Goal: Task Accomplishment & Management: Use online tool/utility

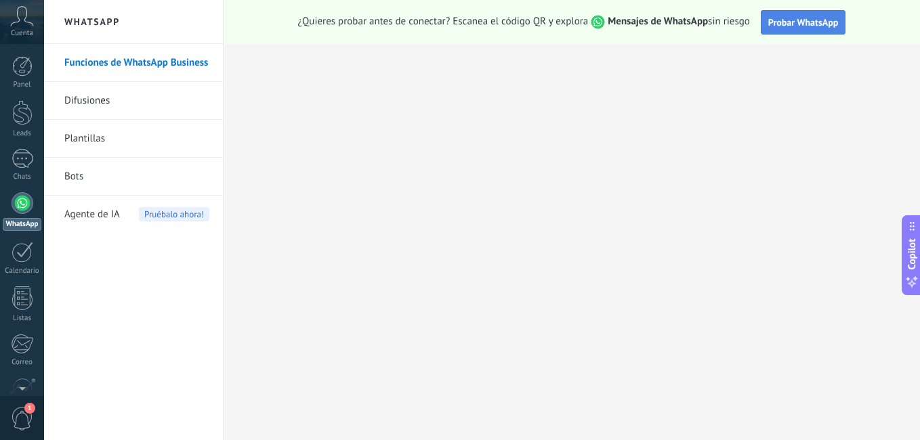
click at [794, 30] on button "Probar WhatsApp" at bounding box center [803, 22] width 85 height 24
click at [818, 23] on span "Probar WhatsApp" at bounding box center [803, 22] width 70 height 12
click at [14, 203] on div at bounding box center [23, 203] width 22 height 22
click at [21, 205] on div at bounding box center [23, 203] width 22 height 22
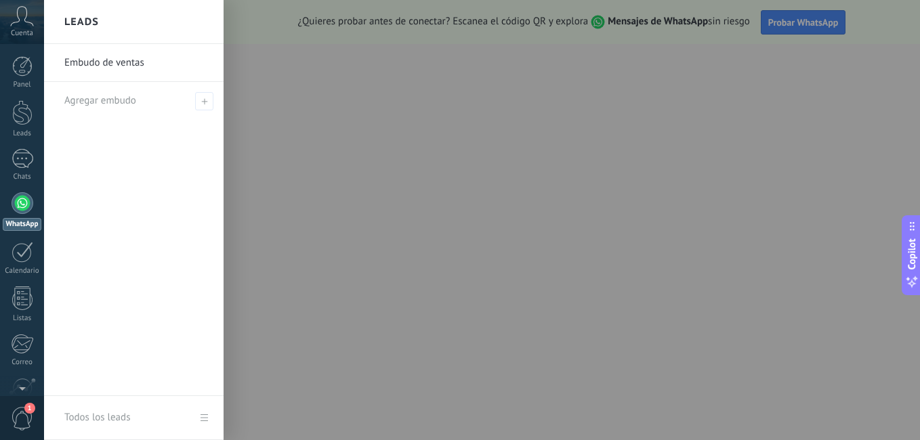
click at [22, 205] on div at bounding box center [23, 203] width 22 height 22
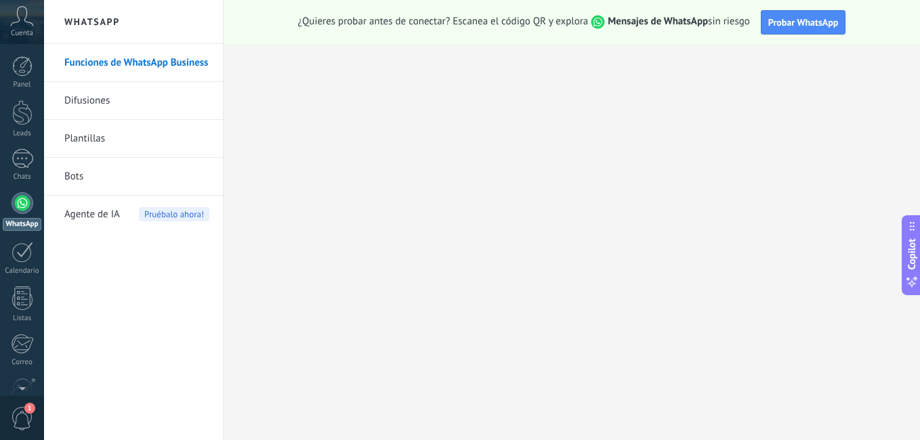
click at [22, 205] on div at bounding box center [23, 203] width 22 height 22
click at [800, 19] on span "Probar WhatsApp" at bounding box center [803, 22] width 70 height 12
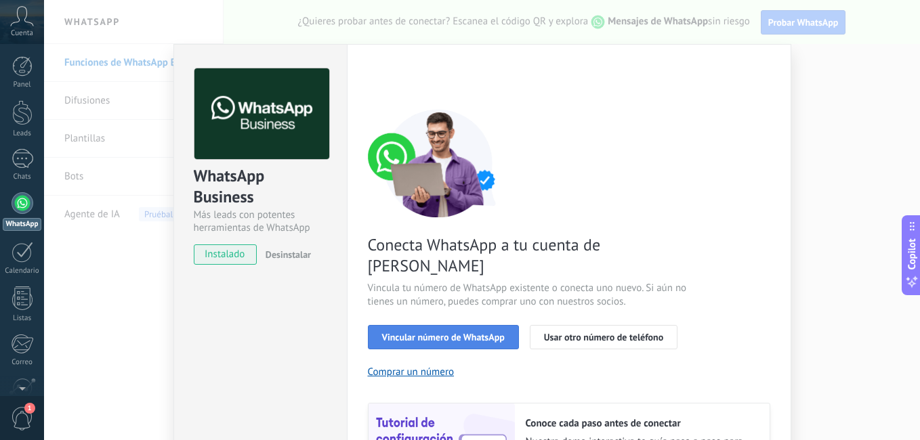
click at [464, 333] on span "Vincular número de WhatsApp" at bounding box center [443, 337] width 123 height 9
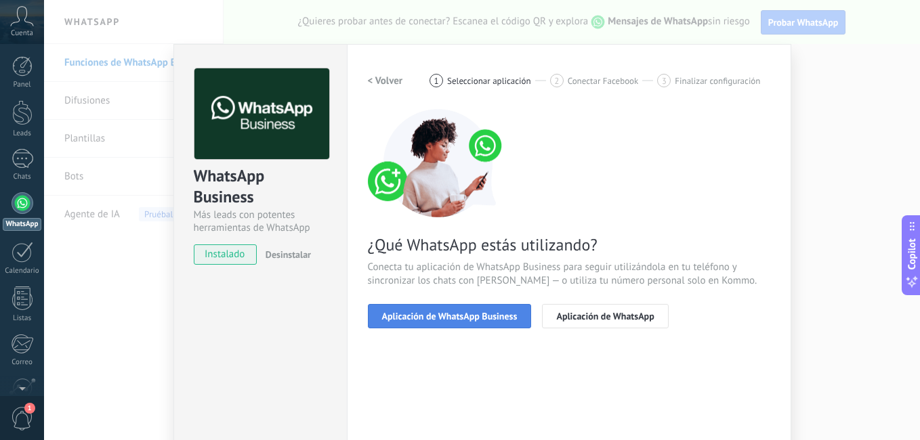
click at [466, 318] on span "Aplicación de WhatsApp Business" at bounding box center [450, 316] width 136 height 9
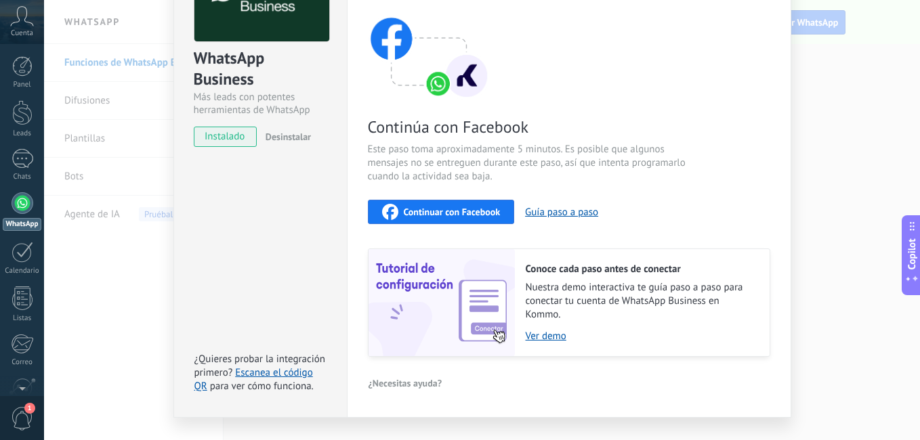
scroll to position [127, 0]
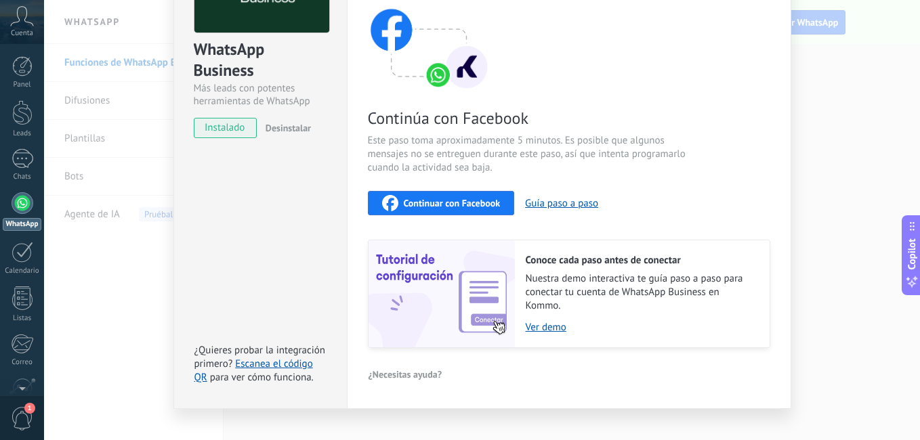
click at [417, 206] on span "Continuar con Facebook" at bounding box center [452, 203] width 97 height 9
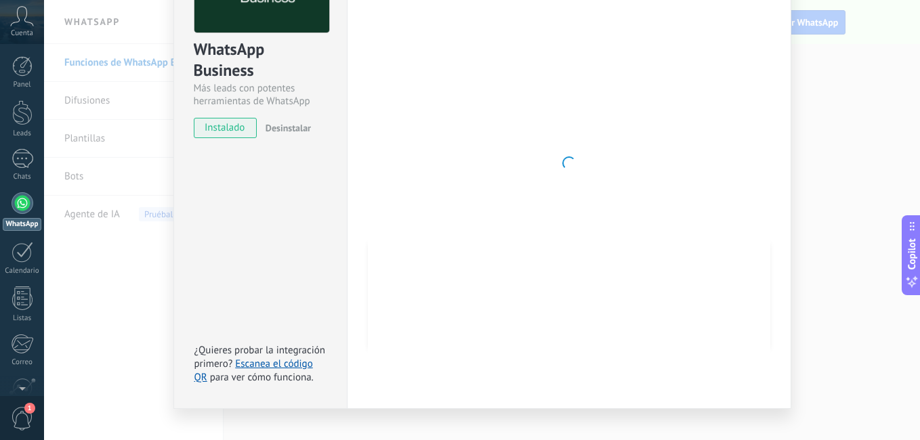
scroll to position [89, 0]
